Goal: Task Accomplishment & Management: Use online tool/utility

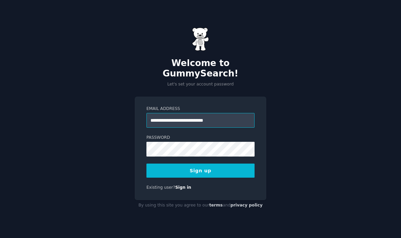
type input "**********"
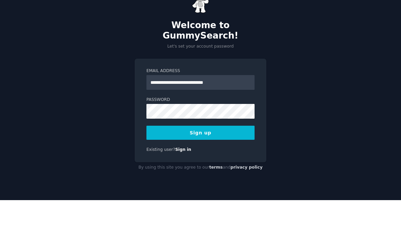
click at [222, 164] on button "Sign up" at bounding box center [200, 171] width 108 height 14
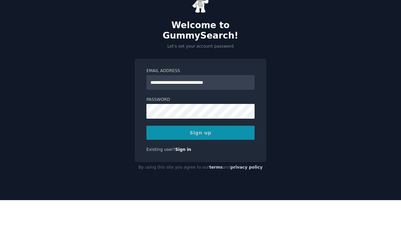
scroll to position [27, 0]
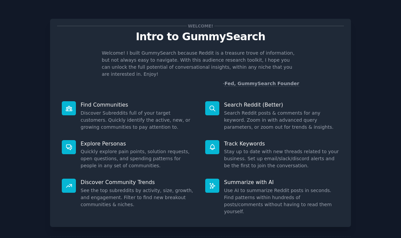
scroll to position [27, 0]
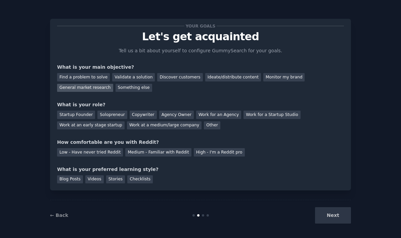
click at [84, 84] on div "General market research" at bounding box center [85, 88] width 56 height 8
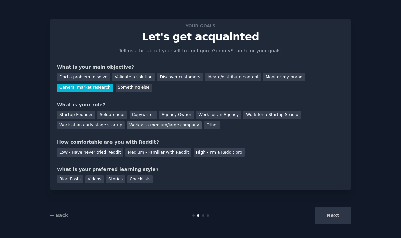
click at [157, 121] on div "Work at a medium/large company" at bounding box center [164, 125] width 75 height 8
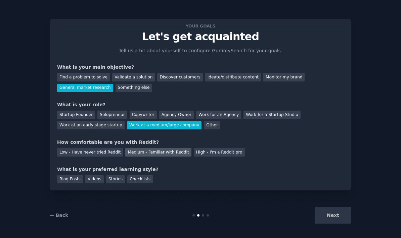
click at [152, 148] on div "Medium - Familiar with Reddit" at bounding box center [158, 152] width 66 height 8
click at [61, 176] on div "Blog Posts" at bounding box center [70, 180] width 26 height 8
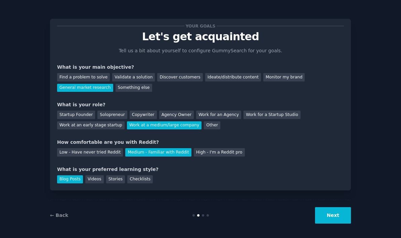
click at [340, 213] on button "Next" at bounding box center [333, 215] width 36 height 16
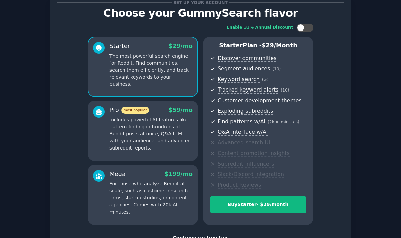
scroll to position [30, 0]
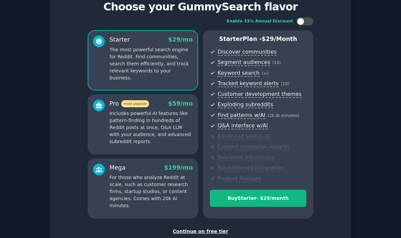
click at [205, 228] on div "Continue on free tier" at bounding box center [200, 231] width 287 height 7
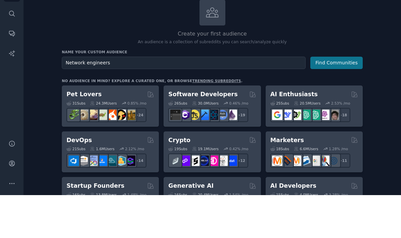
type input "Network engineers"
click at [347, 100] on button "Find Communities" at bounding box center [336, 106] width 52 height 12
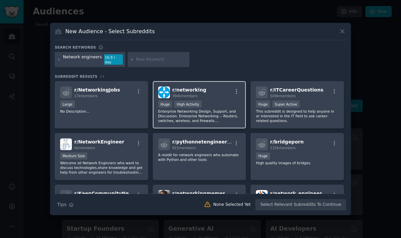
click at [216, 111] on div "r/ networking 394k members Huge High Activity Enterprise Networking Design, Sup…" at bounding box center [199, 104] width 93 height 47
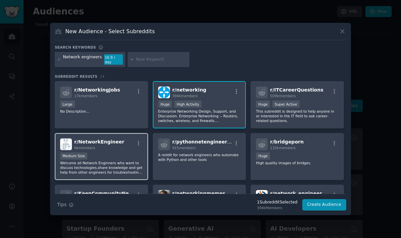
click at [100, 161] on div "Medium Size" at bounding box center [101, 157] width 83 height 8
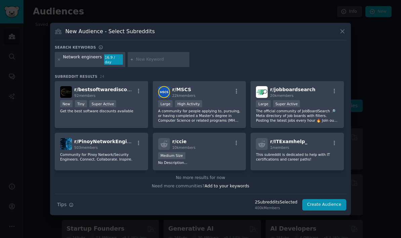
scroll to position [311, 0]
click at [358, 201] on div at bounding box center [200, 119] width 401 height 238
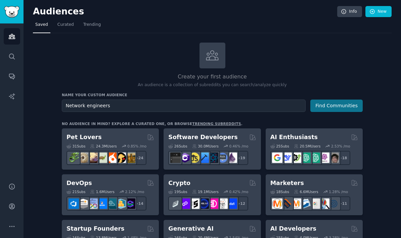
click at [349, 100] on button "Find Communities" at bounding box center [336, 106] width 52 height 12
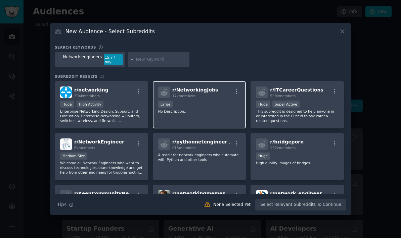
click at [203, 98] on div "17k members" at bounding box center [195, 96] width 46 height 5
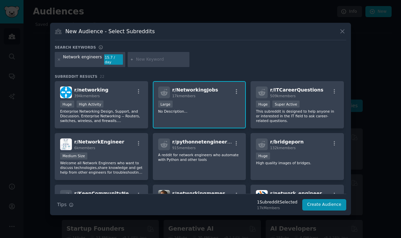
click at [218, 111] on div "r/ NetworkingJobs 17k members Large No Description..." at bounding box center [199, 104] width 93 height 47
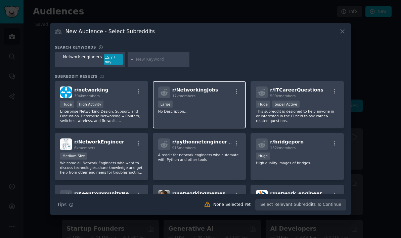
scroll to position [4, 0]
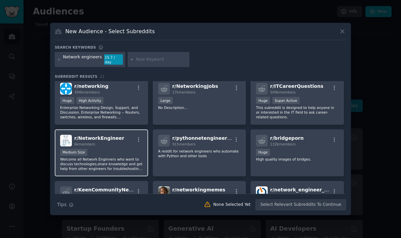
click at [115, 157] on div "Medium Size" at bounding box center [101, 153] width 83 height 8
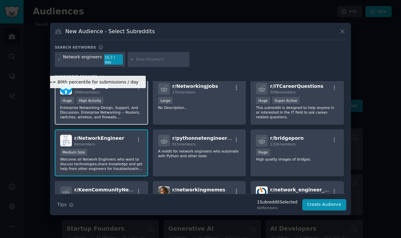
click at [82, 104] on div "High Activity" at bounding box center [90, 100] width 27 height 7
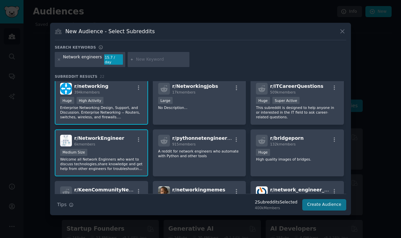
click at [330, 211] on button "Create Audience" at bounding box center [324, 204] width 44 height 11
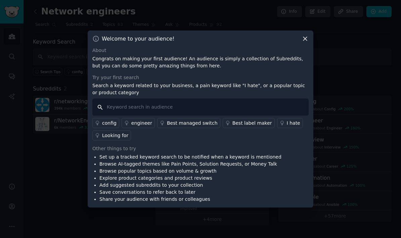
click at [210, 116] on input "text" at bounding box center [200, 107] width 216 height 17
type input "Digital twin"
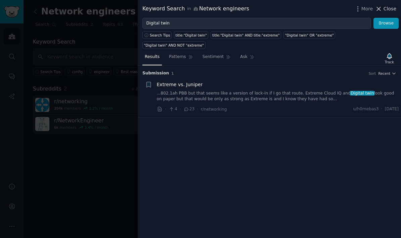
click at [395, 5] on span "Close" at bounding box center [389, 8] width 13 height 7
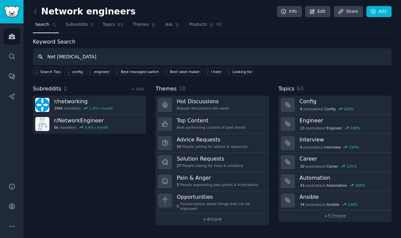
type input "Net [MEDICAL_DATA]"
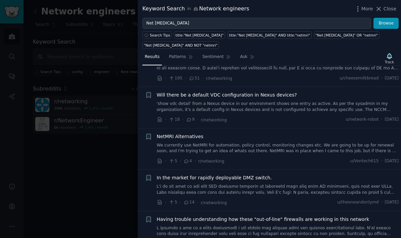
scroll to position [114, 0]
click at [304, 142] on link "We currently use NetMRI for automation, policy control, monitoring changes etc.…" at bounding box center [278, 148] width 242 height 12
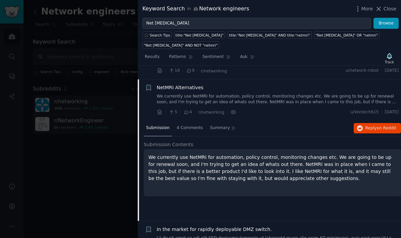
scroll to position [175, 0]
